Goal: Information Seeking & Learning: Learn about a topic

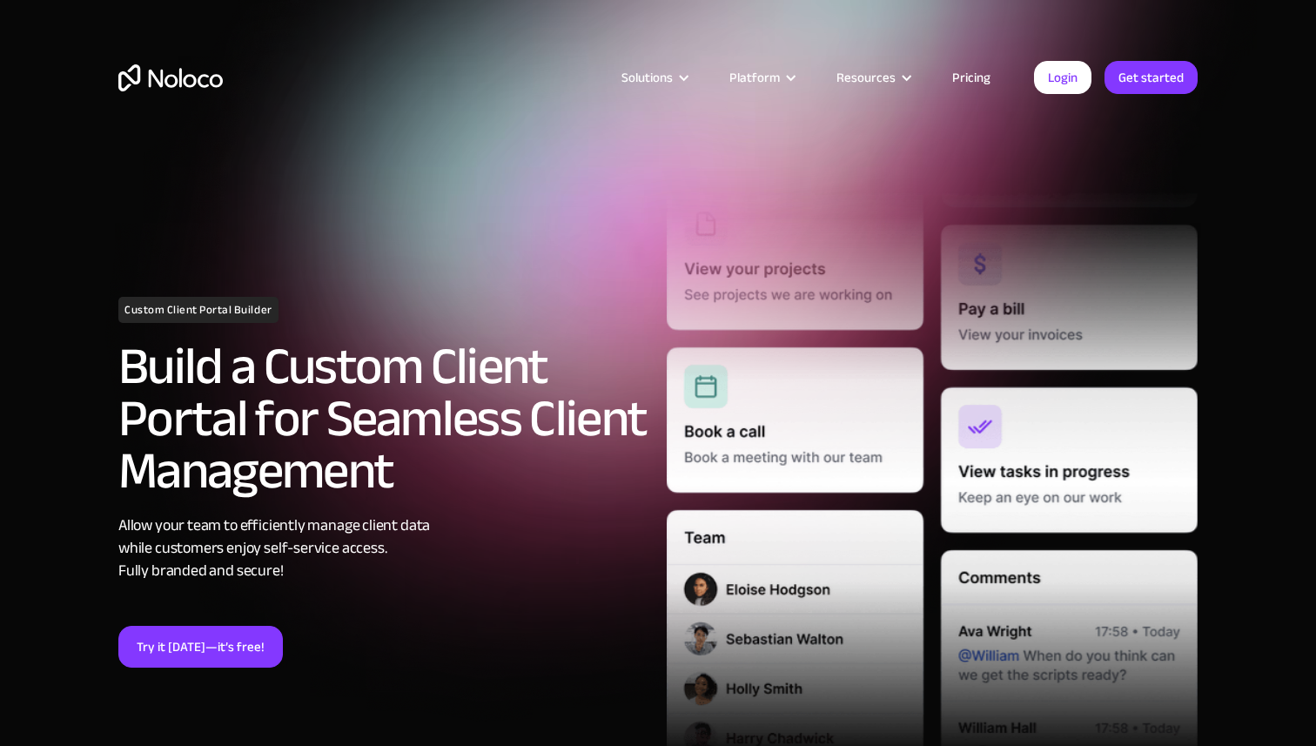
click at [983, 83] on link "Pricing" at bounding box center [972, 77] width 82 height 23
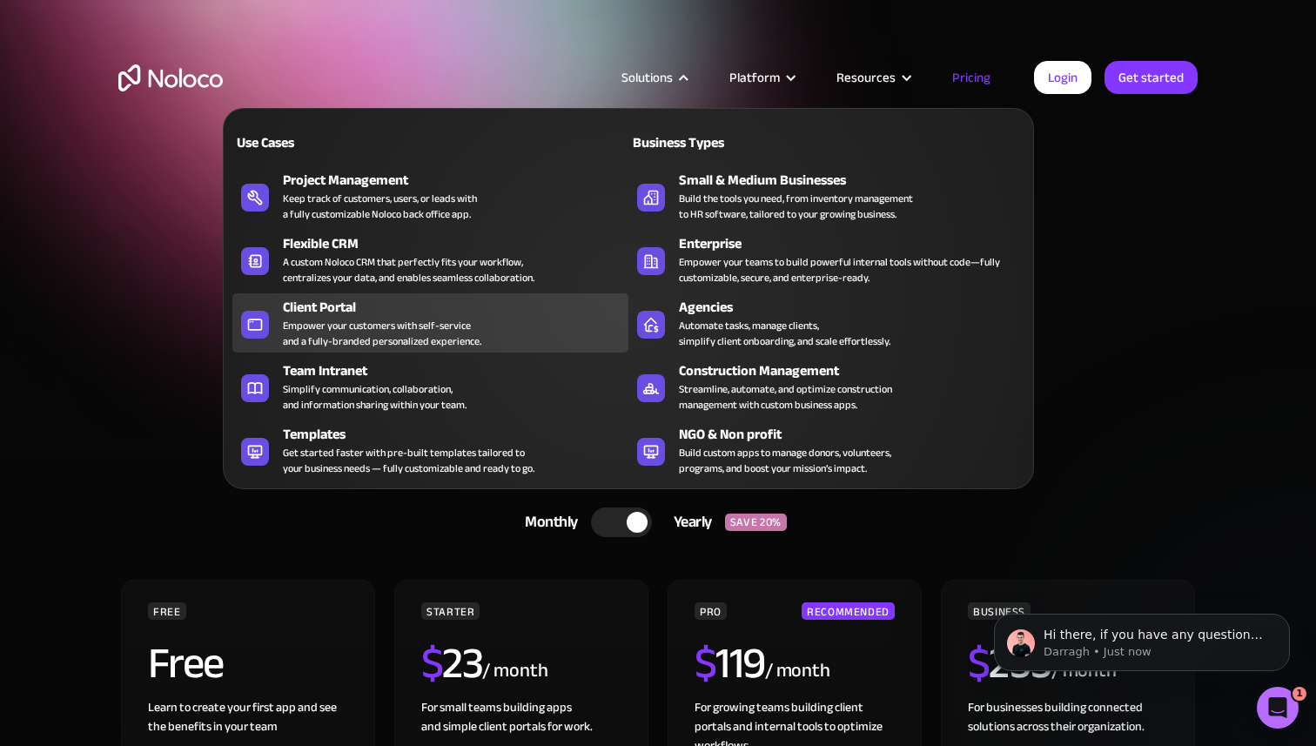
click at [432, 338] on div "Empower your customers with self-service and a fully-branded personalized exper…" at bounding box center [382, 333] width 198 height 31
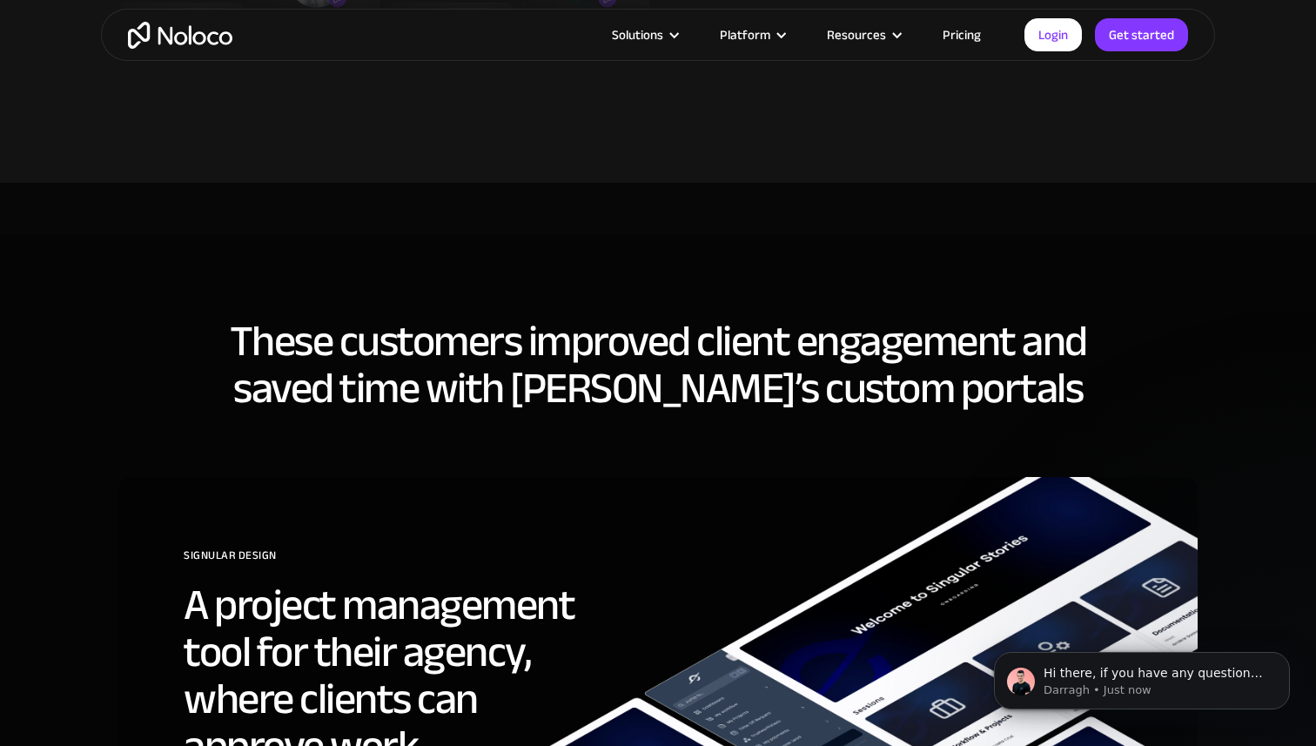
scroll to position [4969, 0]
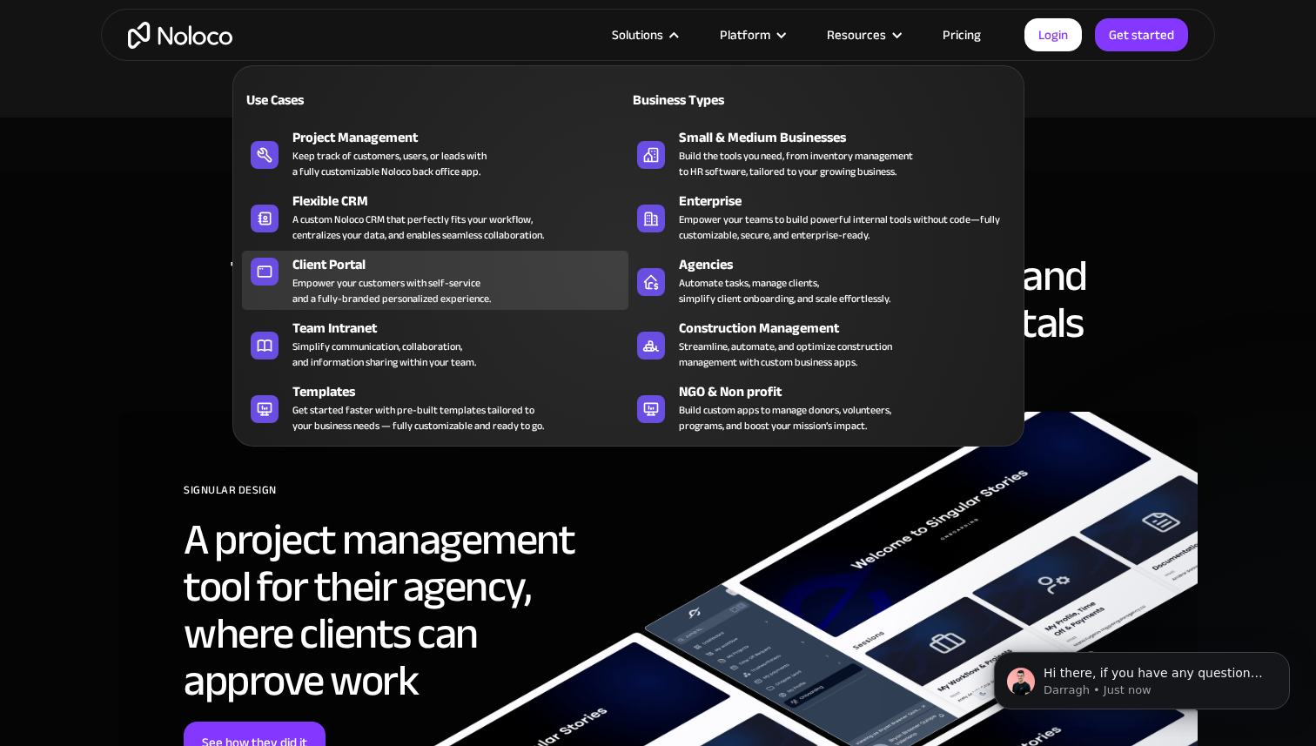
click at [427, 299] on div "Empower your customers with self-service and a fully-branded personalized exper…" at bounding box center [392, 290] width 198 height 31
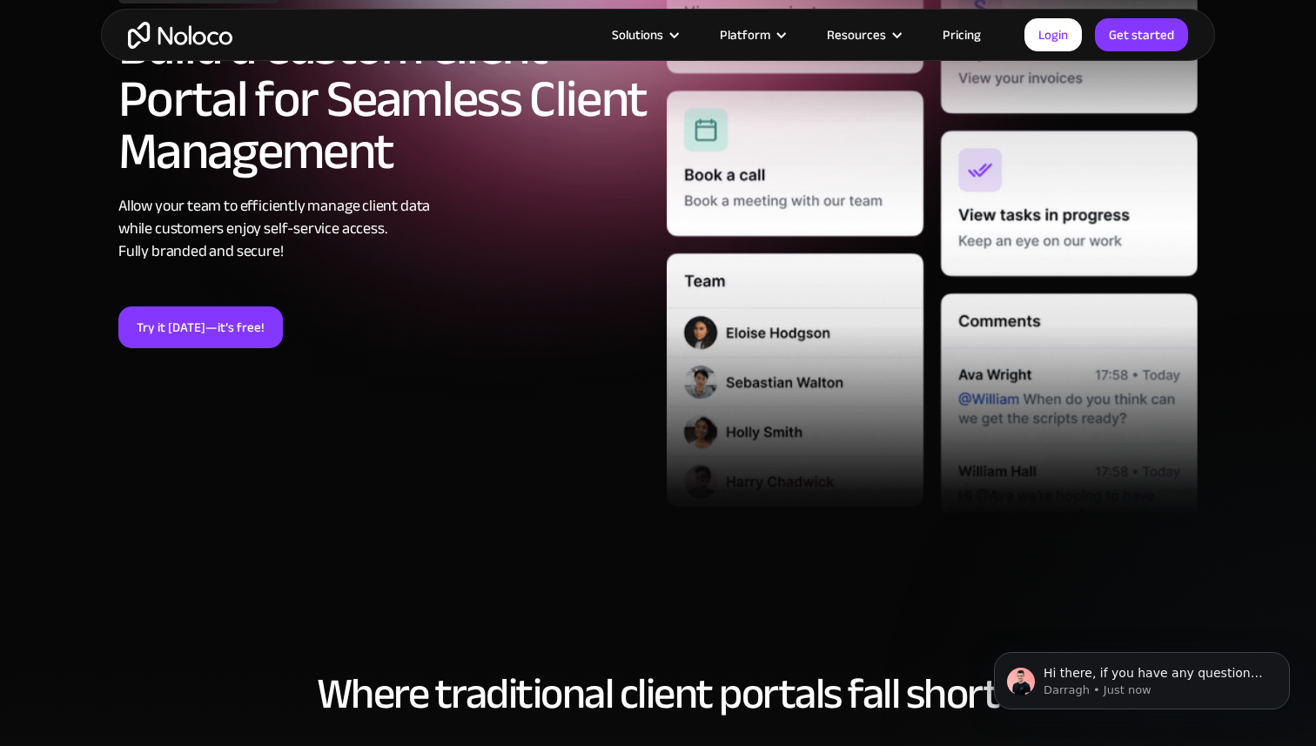
scroll to position [328, 0]
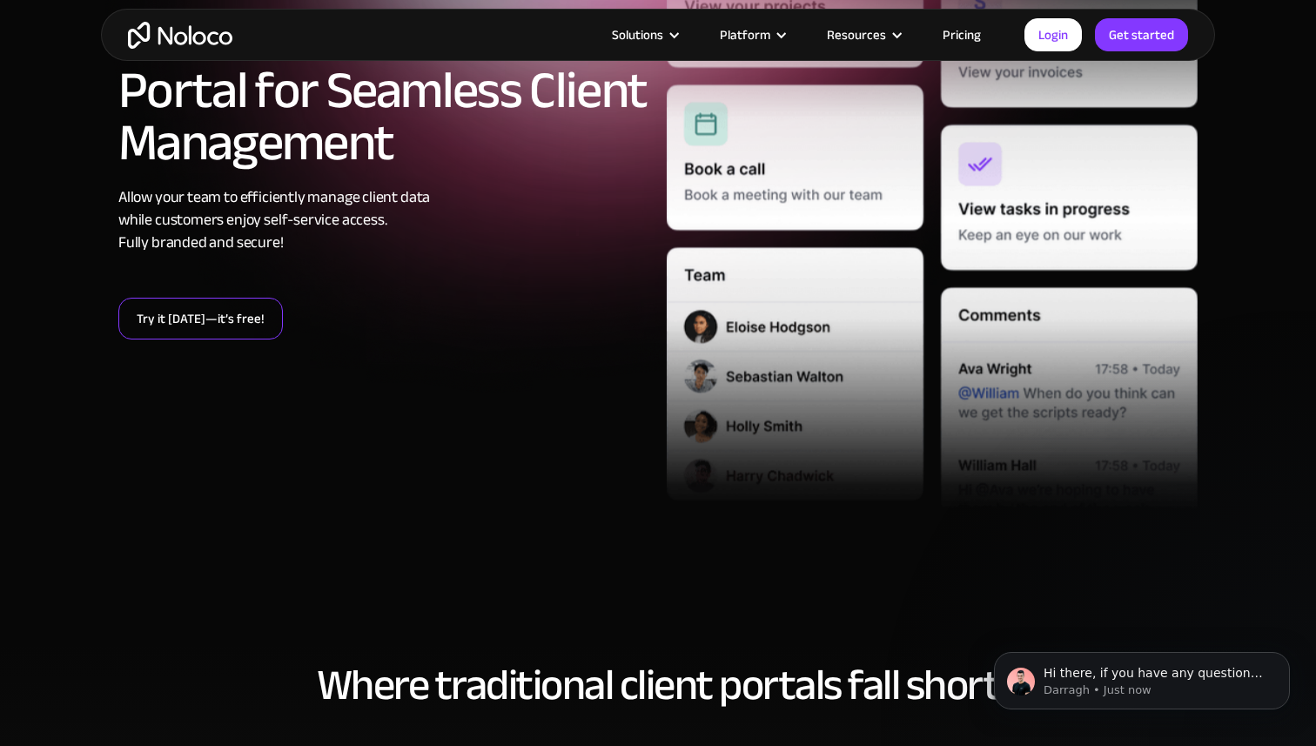
click at [215, 330] on link "Try it today—it’s free!" at bounding box center [200, 319] width 165 height 42
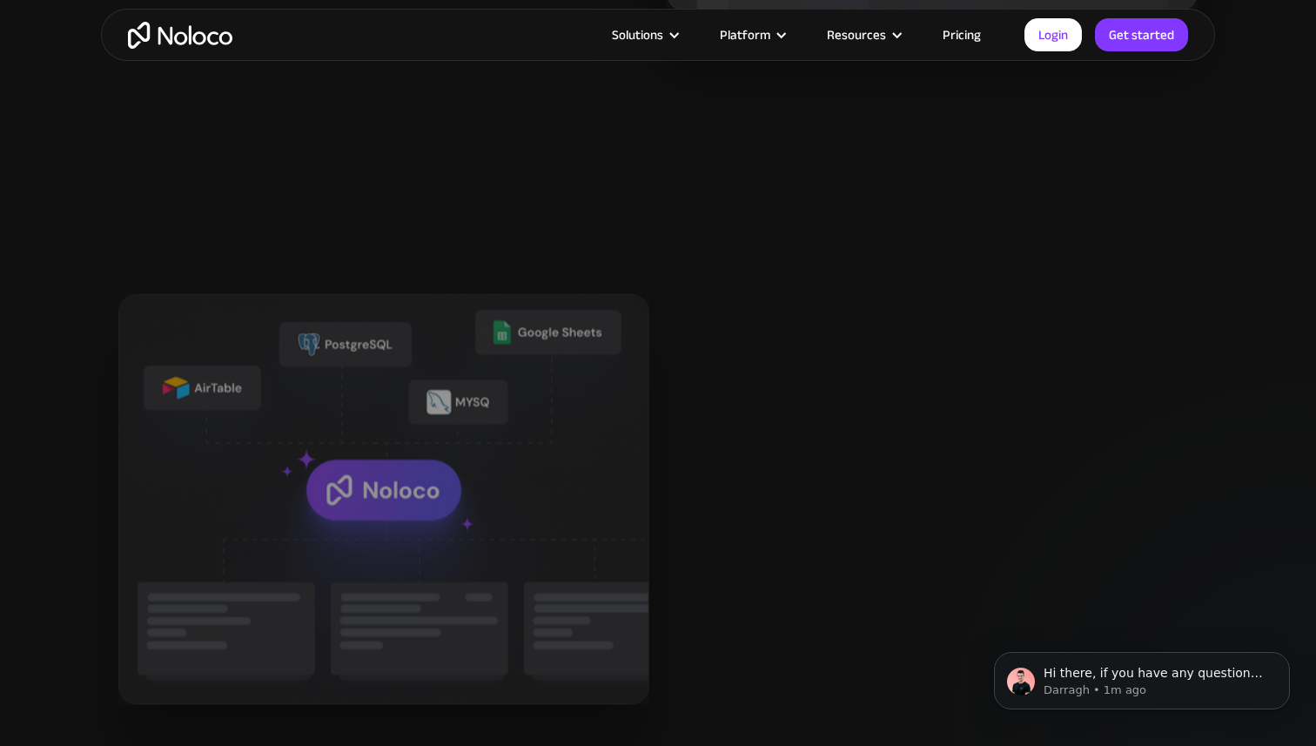
scroll to position [1996, 0]
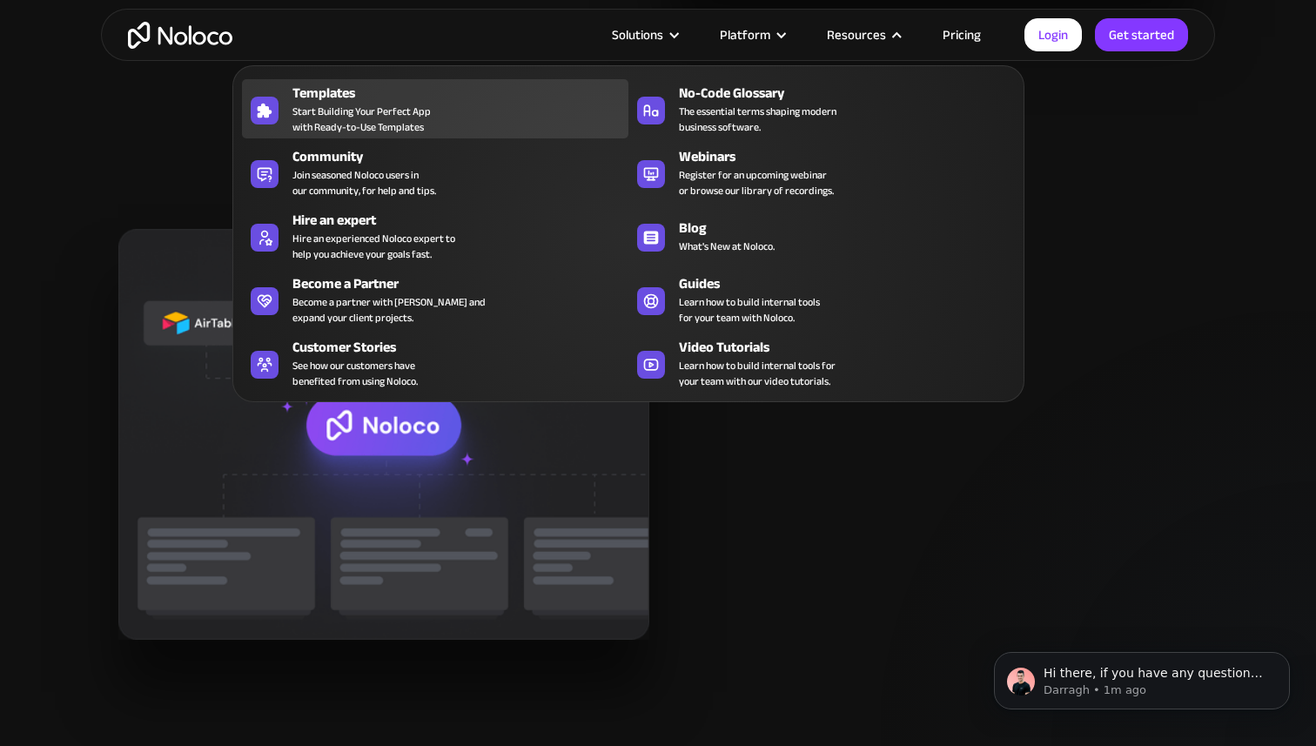
click at [442, 105] on div "Templates Start Building Your Perfect App with Ready-to-Use Templates" at bounding box center [456, 109] width 327 height 52
